Goal: Task Accomplishment & Management: Manage account settings

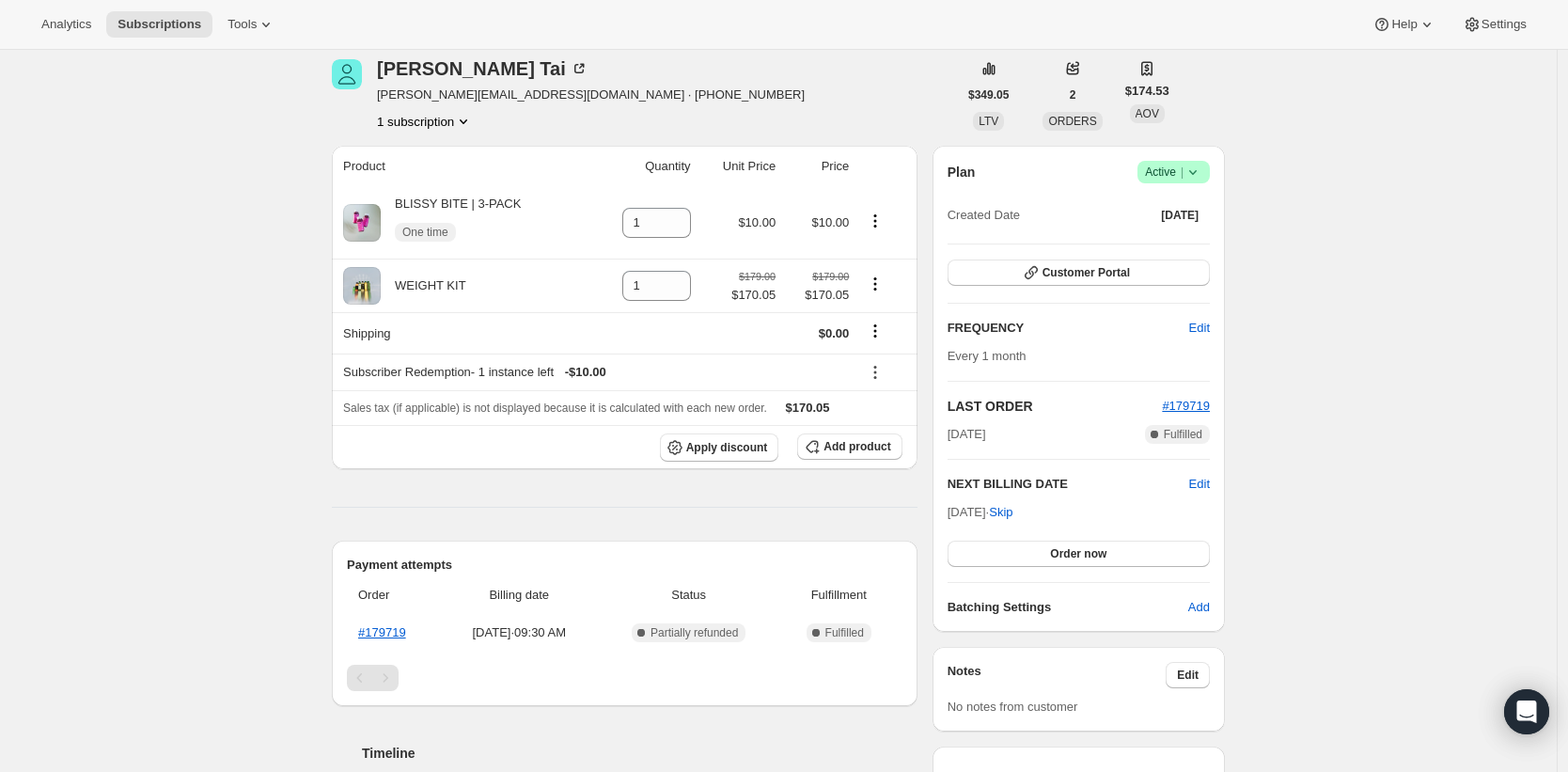
scroll to position [66, 0]
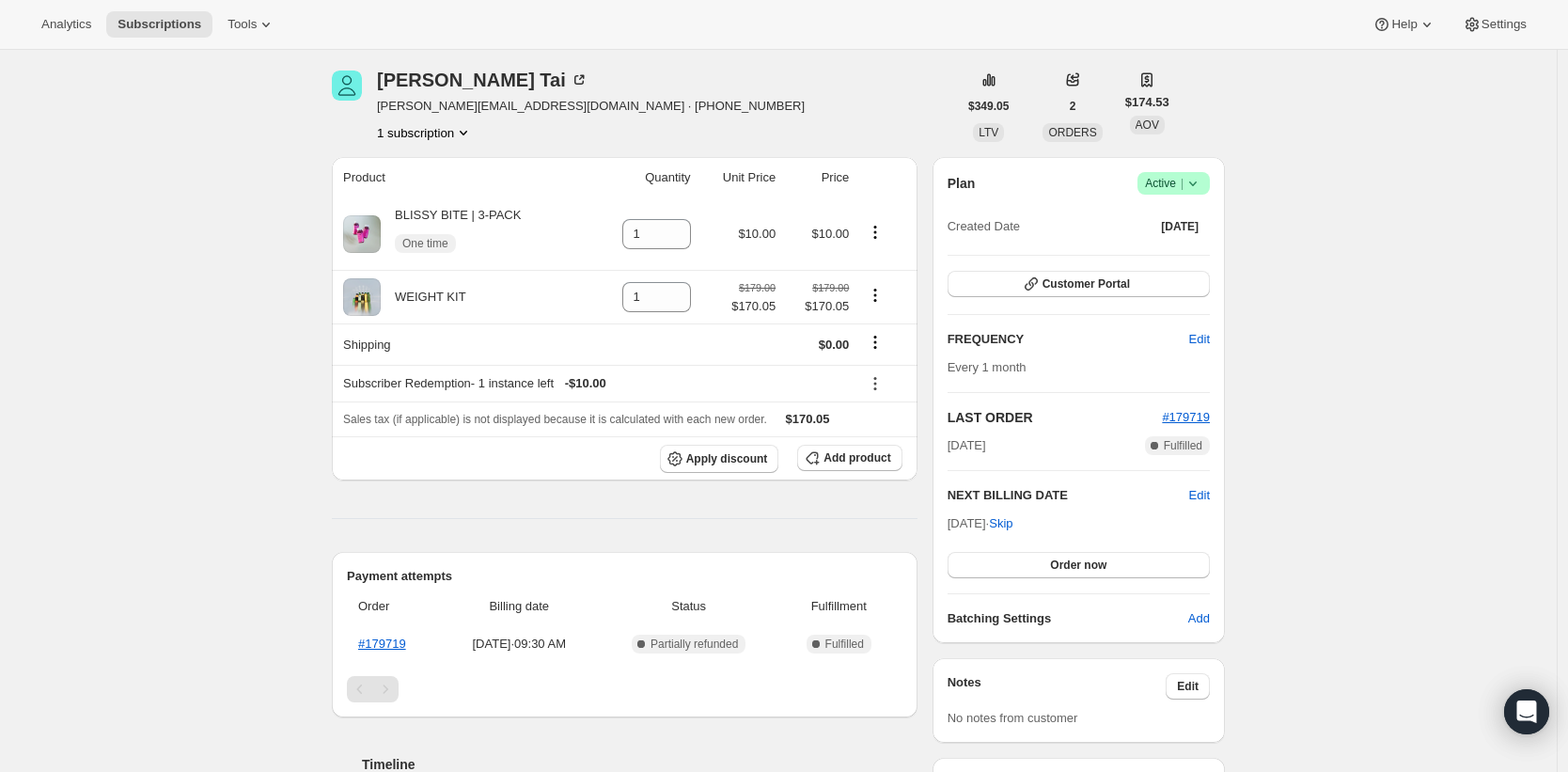
click at [1215, 501] on div "Plan Success Active | Created Date [DATE] Customer Portal FREQUENCY Edit Every …" at bounding box center [1079, 401] width 292 height 486
click at [1210, 497] on span "Edit" at bounding box center [1199, 496] width 21 height 19
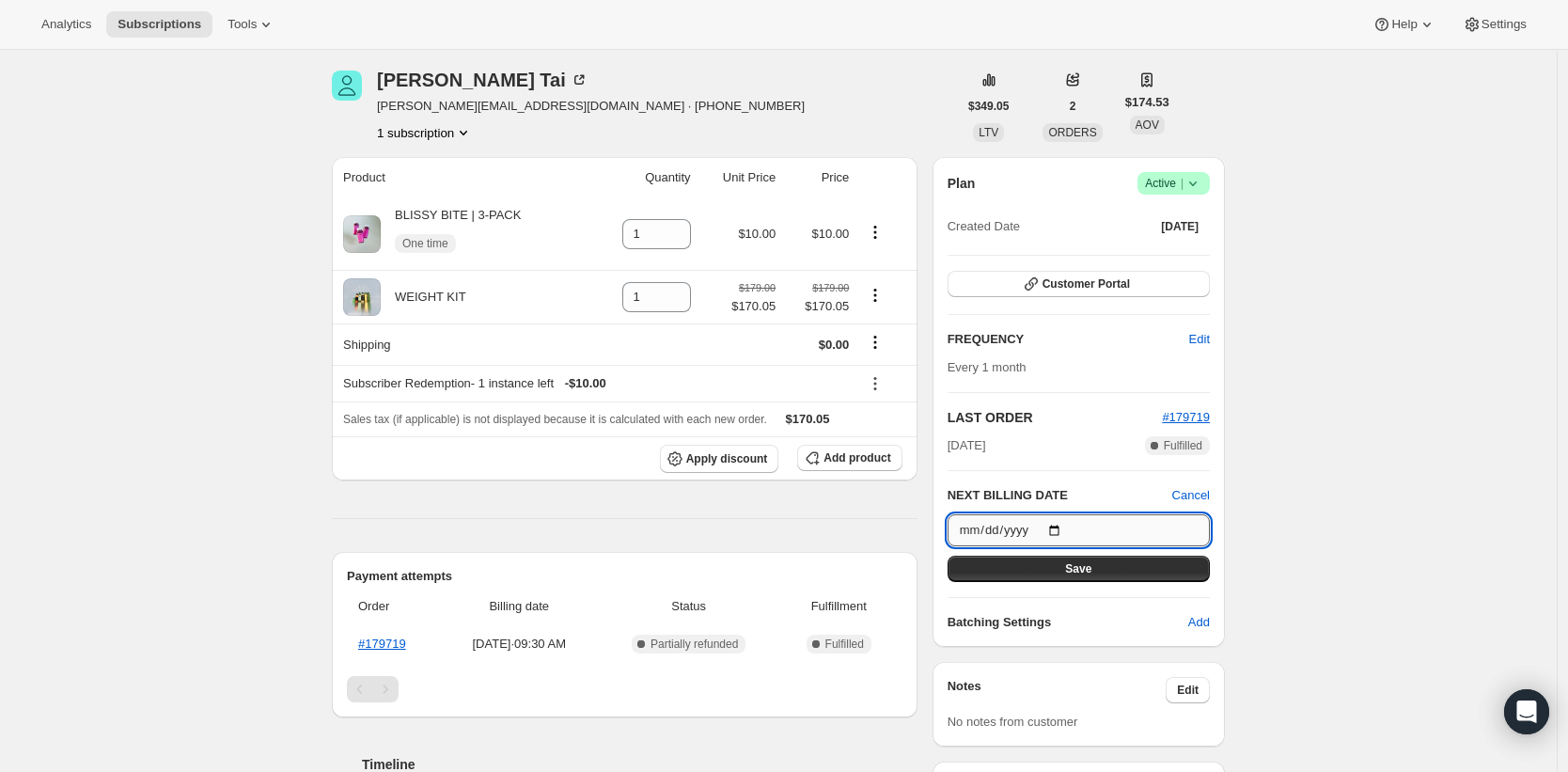
click at [1067, 525] on input "[DATE]" at bounding box center [1079, 530] width 262 height 32
click at [1070, 529] on input "[DATE]" at bounding box center [1079, 530] width 262 height 32
type input "[DATE]"
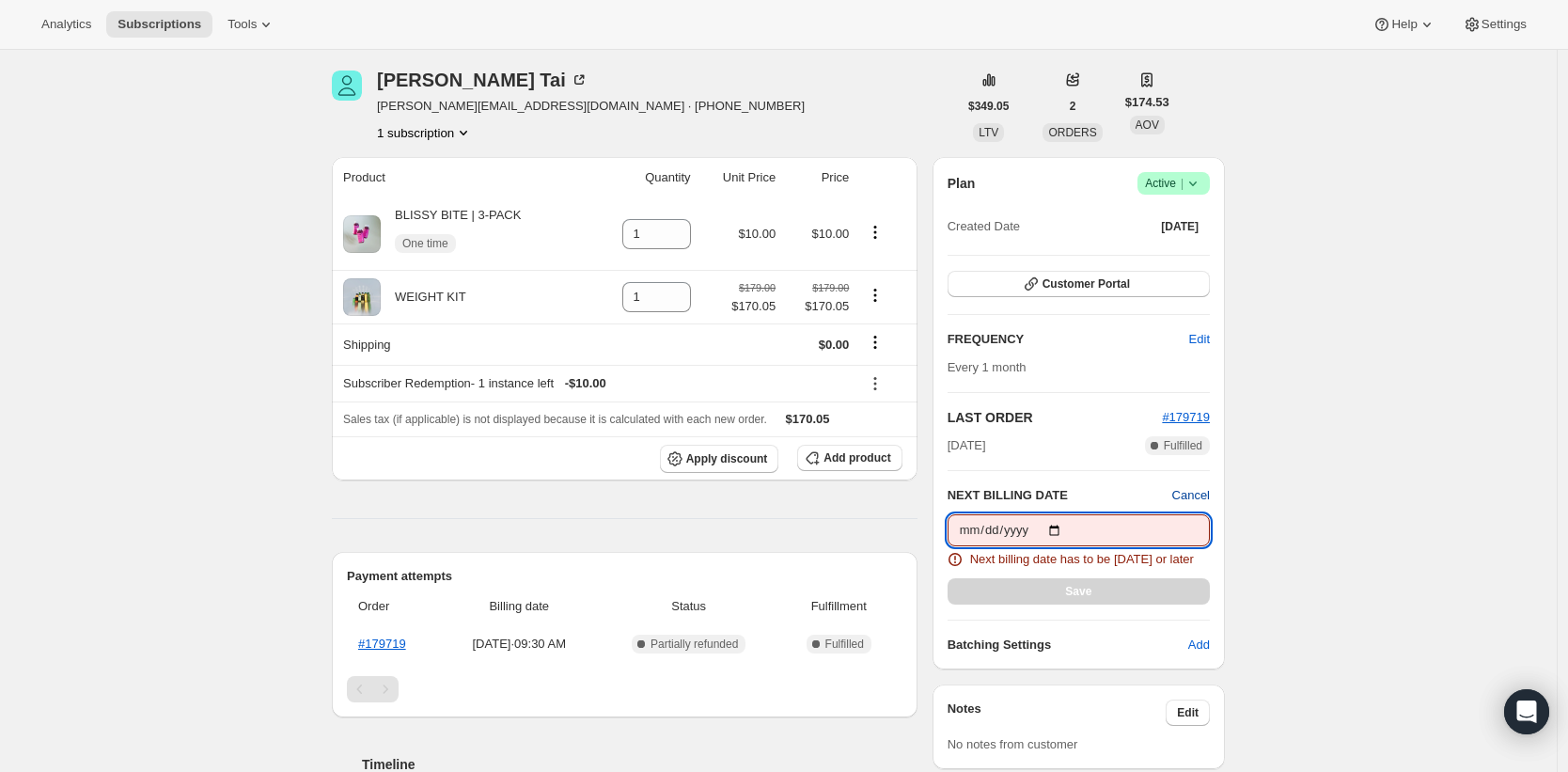
click at [1182, 502] on span "Cancel" at bounding box center [1192, 496] width 38 height 19
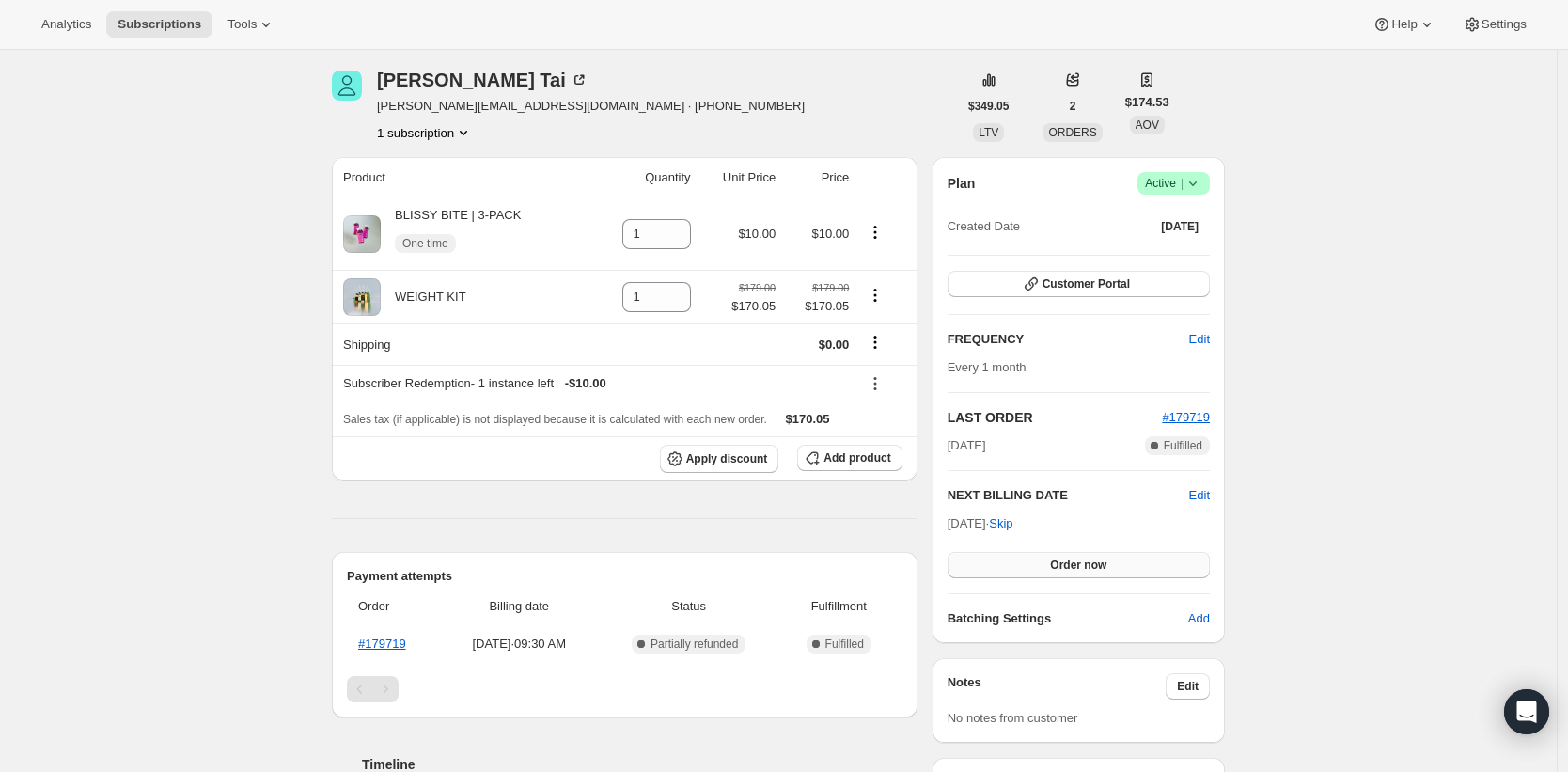
click at [1137, 558] on button "Order now" at bounding box center [1079, 565] width 262 height 26
click at [1141, 556] on button "Click to confirm" at bounding box center [1079, 565] width 262 height 26
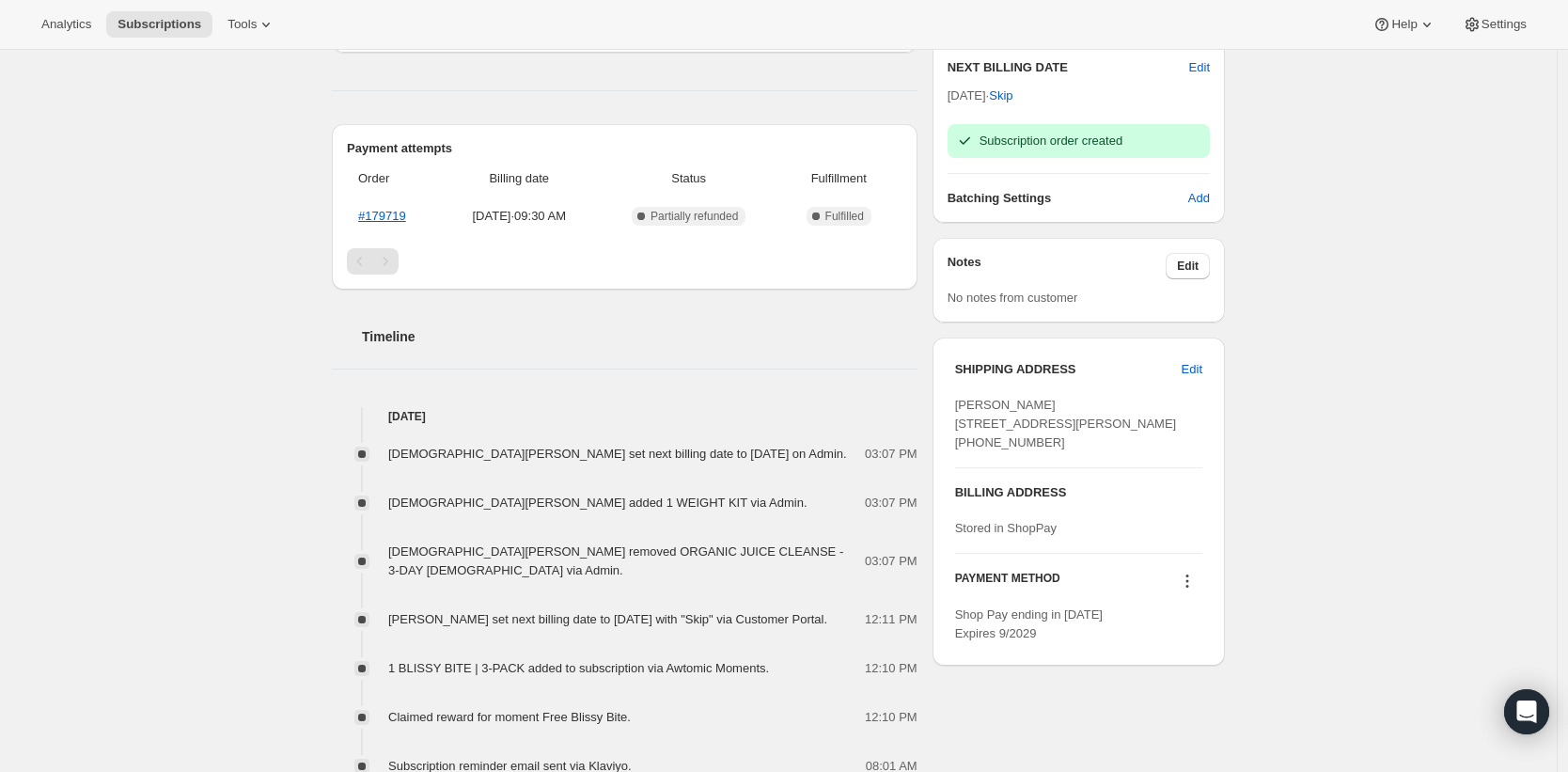
scroll to position [0, 0]
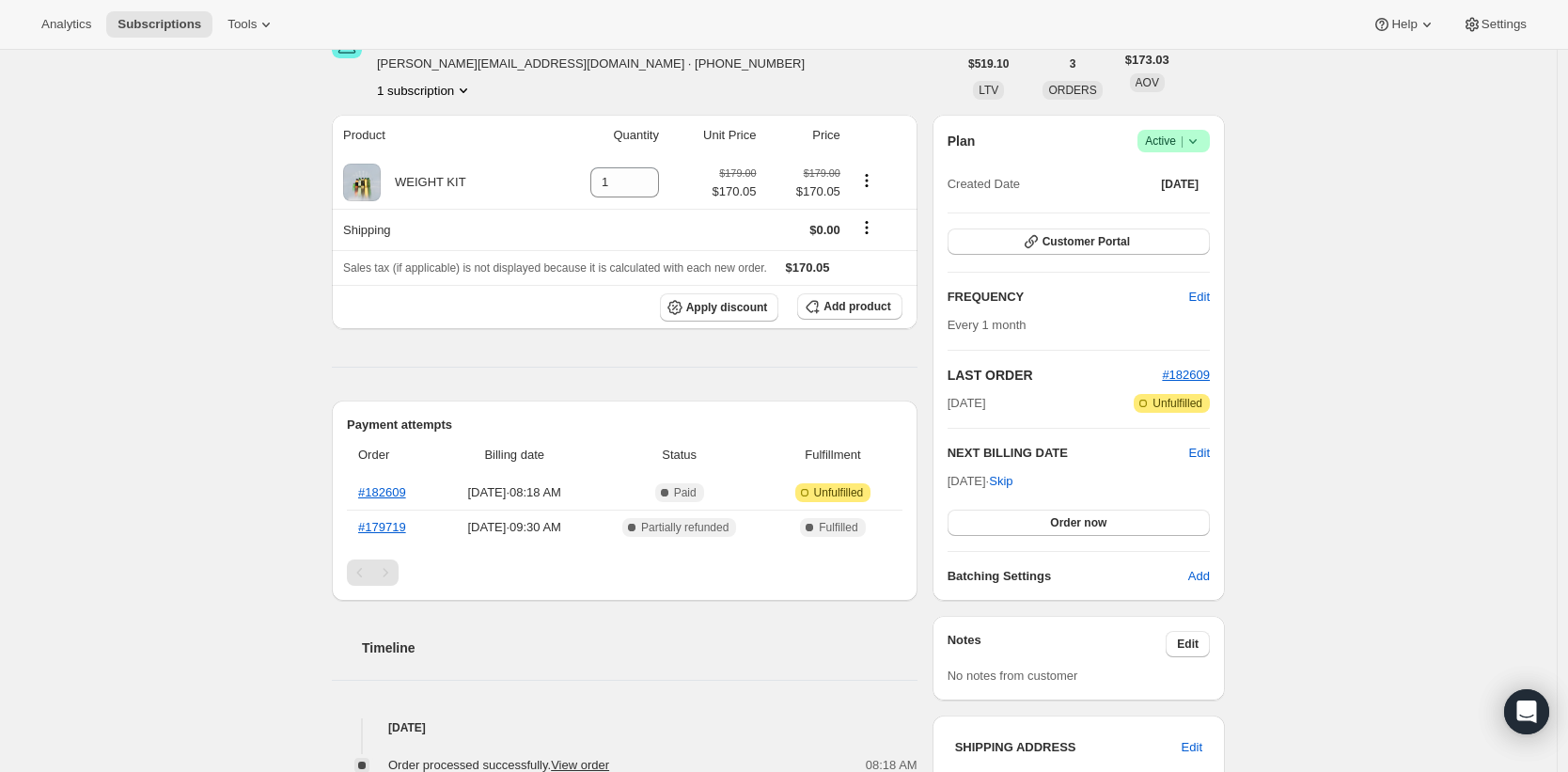
scroll to position [85, 0]
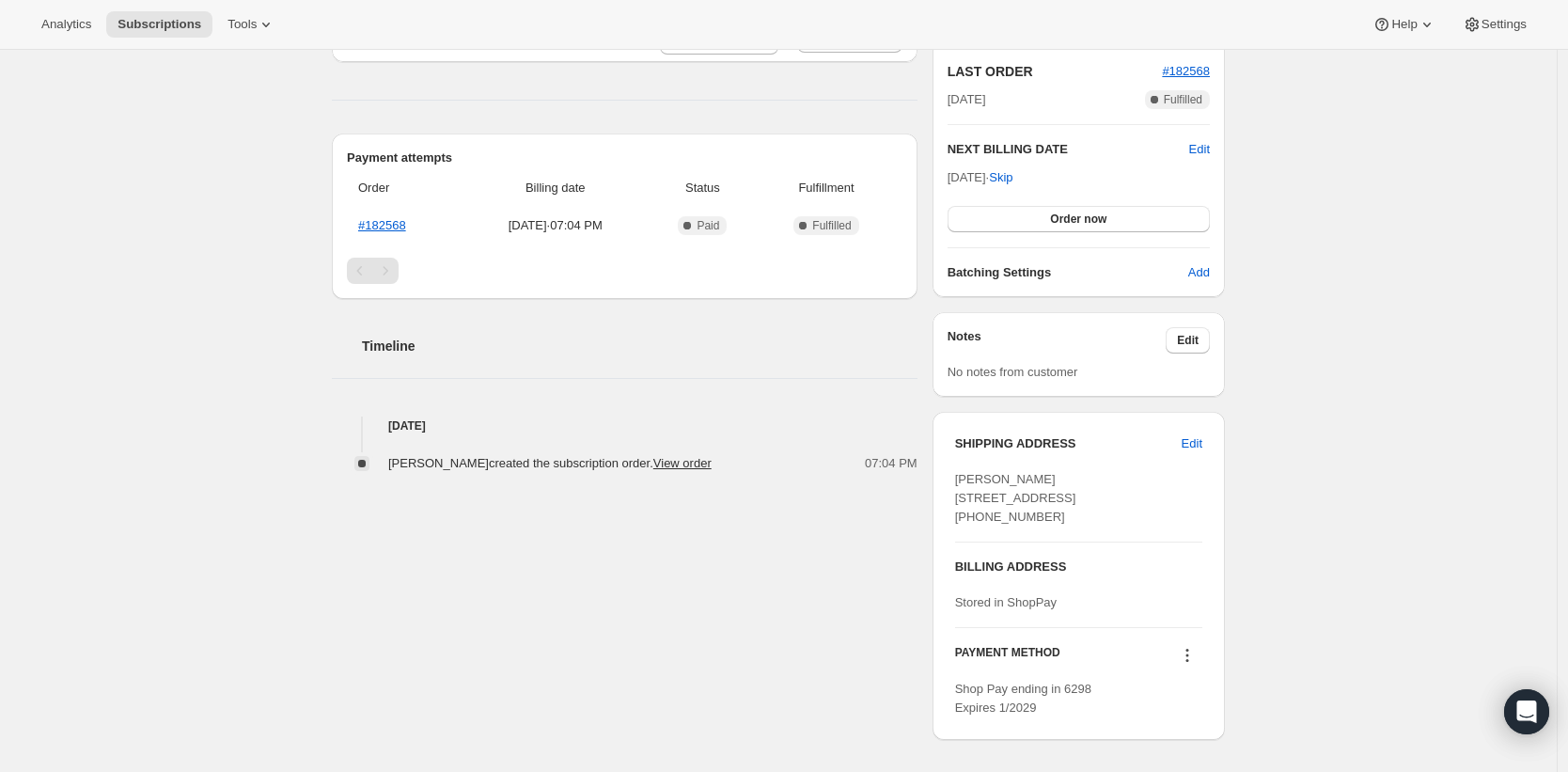
scroll to position [44, 0]
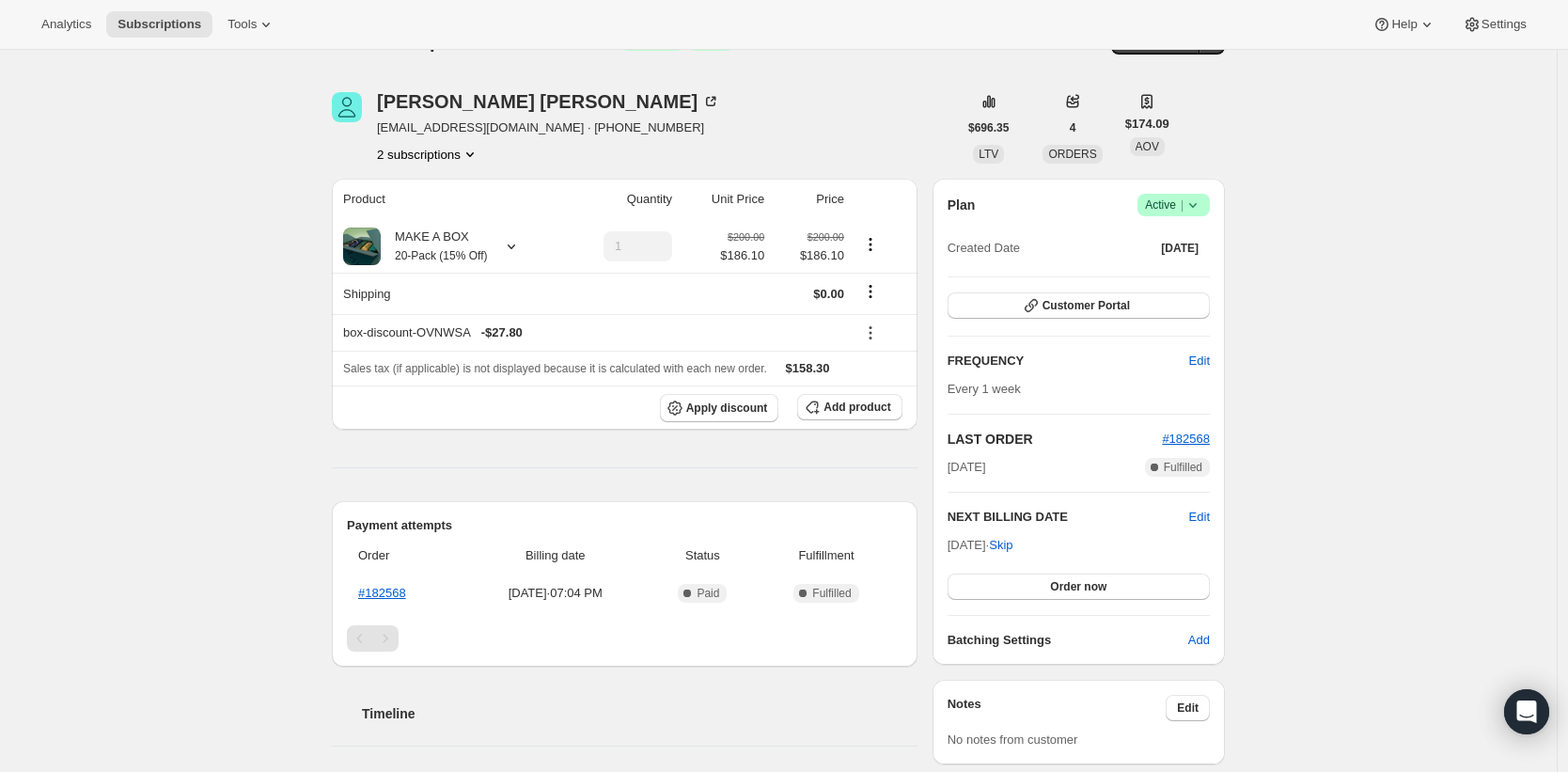
click at [447, 164] on div "Michelle Jones mjones@deltamarine.com · +12068171720 2 subscriptions $696.35 LT…" at bounding box center [770, 592] width 908 height 1060
click at [455, 147] on button "2 subscriptions" at bounding box center [428, 155] width 103 height 19
click at [463, 183] on span "118573826411" at bounding box center [434, 189] width 138 height 19
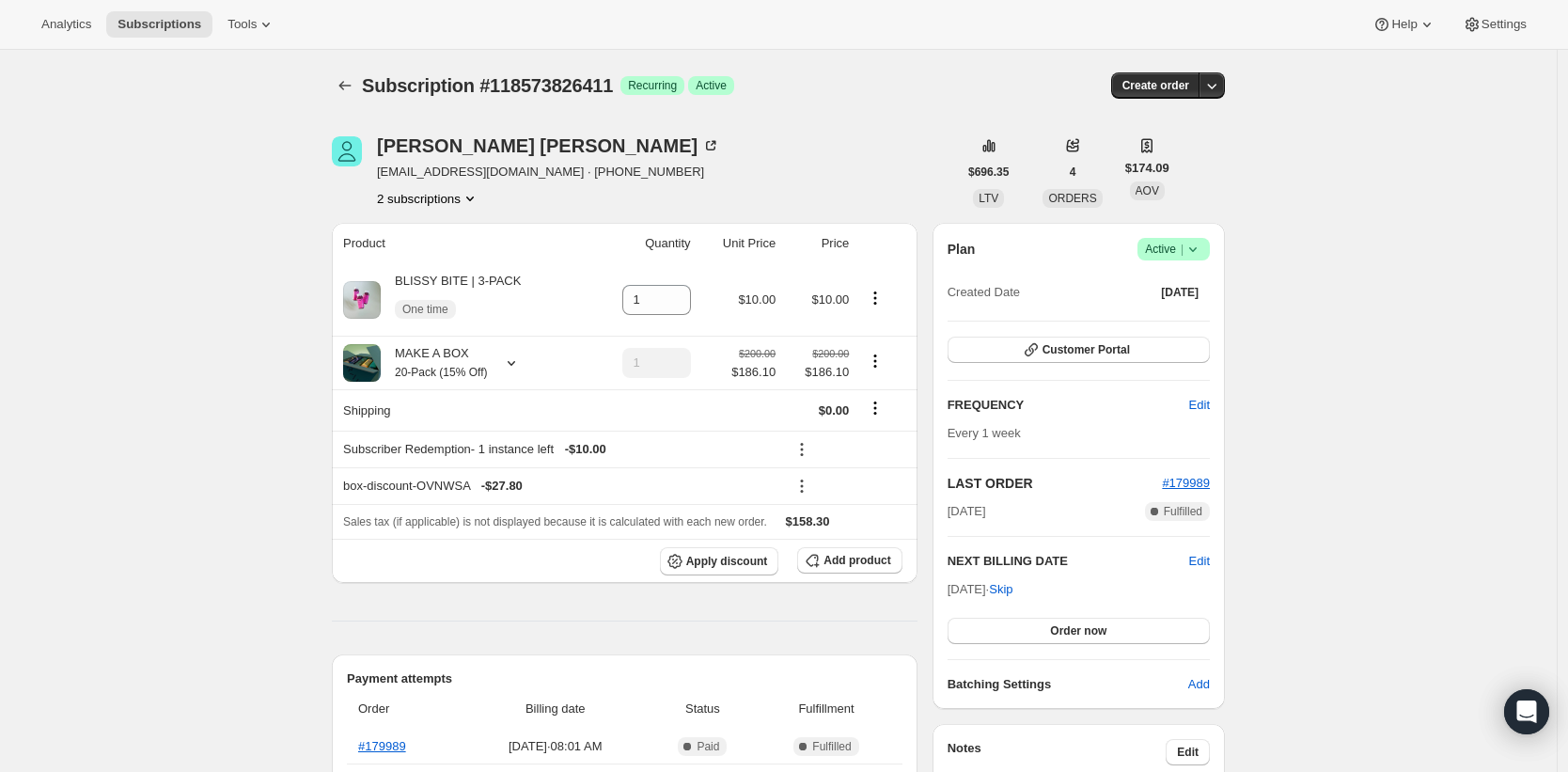
click at [458, 189] on button "2 subscriptions" at bounding box center [428, 198] width 103 height 19
click at [443, 203] on button "2 subscriptions" at bounding box center [428, 198] width 103 height 19
click at [477, 278] on button "142761165163" at bounding box center [434, 265] width 149 height 30
